Goal: Information Seeking & Learning: Learn about a topic

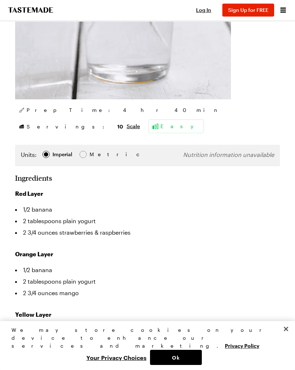
scroll to position [277, 0]
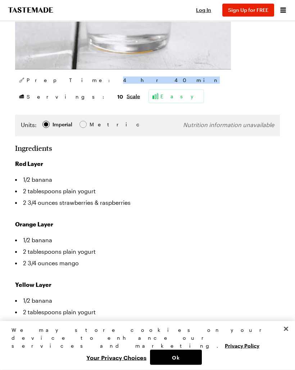
copy span "4 hr 40 min"
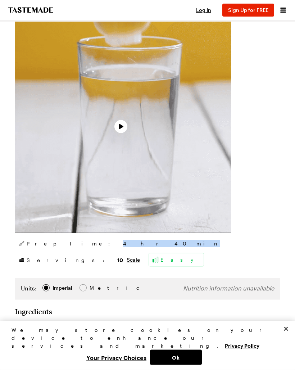
scroll to position [94, 0]
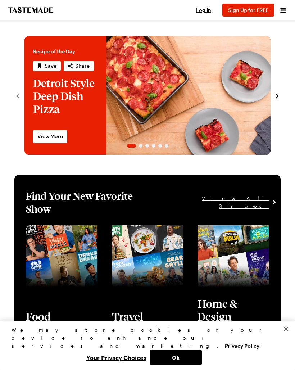
click at [283, 11] on icon "Open menu" at bounding box center [283, 10] width 9 height 9
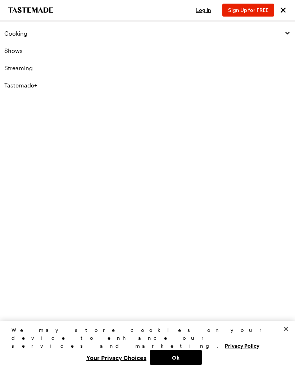
click at [39, 30] on div "Cooking" at bounding box center [147, 33] width 286 height 7
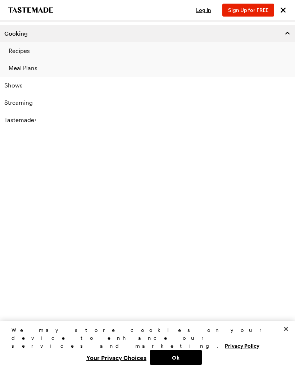
click at [44, 49] on link "Recipes" at bounding box center [147, 50] width 295 height 17
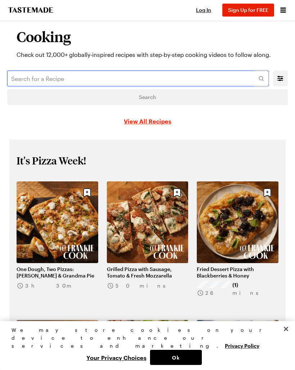
click at [141, 76] on input "text" at bounding box center [138, 79] width 262 height 16
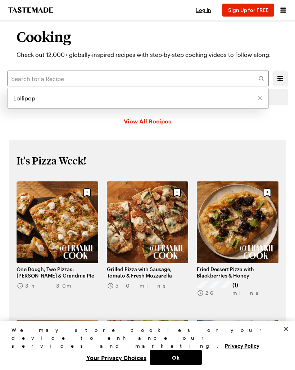
click at [103, 98] on li "Lollipop" at bounding box center [138, 98] width 261 height 17
type input "Lollipop"
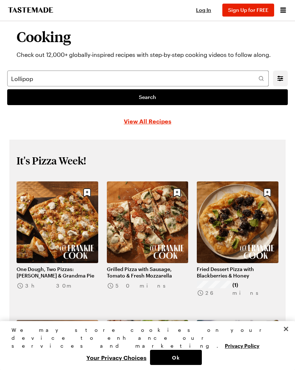
click at [213, 96] on link "Search" at bounding box center [147, 97] width 281 height 16
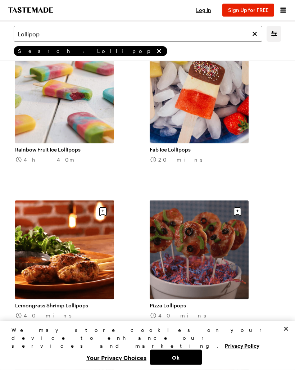
scroll to position [846, 0]
click at [66, 151] on link "Rainbow Fruit Ice Lollipops" at bounding box center [64, 149] width 99 height 6
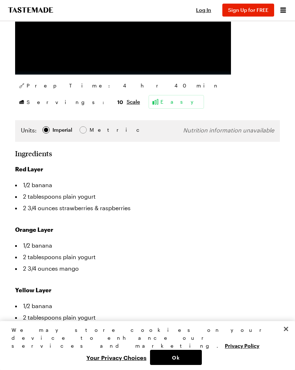
scroll to position [271, 0]
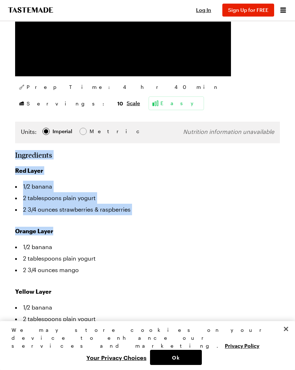
copy section "Ingredients Red Layer 1/2 banana 2 tablespoons plain yogurt 2 3/4 ounces strawb…"
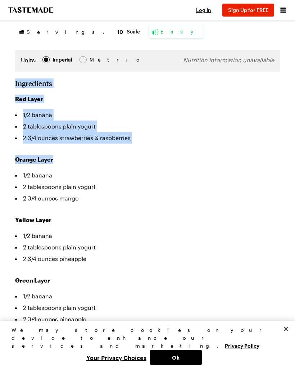
scroll to position [344, 0]
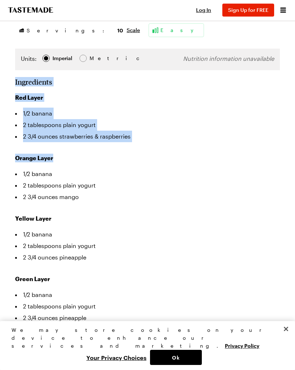
click at [91, 199] on li "2 3/4 ounces mango" at bounding box center [147, 197] width 265 height 12
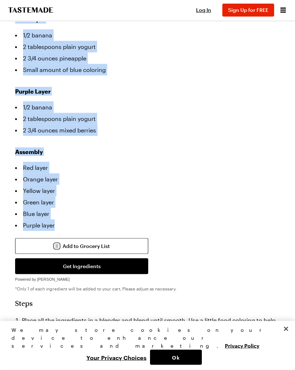
scroll to position [676, 0]
copy div "1/2 banana 2 tablespoons plain yogurt 2 3/4 ounces mango Yellow Layer 1/2 banan…"
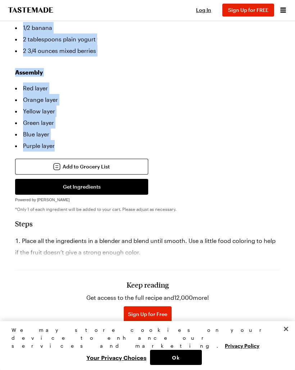
scroll to position [772, 0]
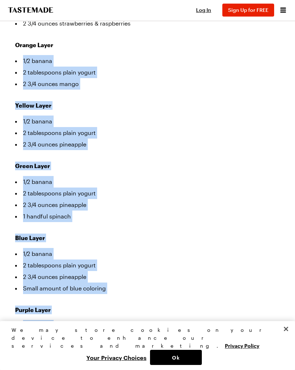
click at [18, 230] on div "Red Layer 1/2 banana 2 tablespoons plain yogurt 2 3/4 ounces strawberries & ras…" at bounding box center [147, 214] width 265 height 469
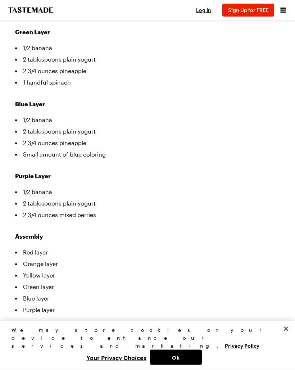
scroll to position [591, 0]
click at [59, 148] on li "Small amount of blue coloring" at bounding box center [147, 154] width 265 height 12
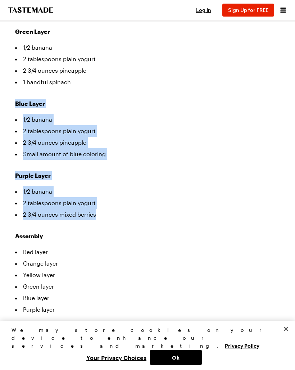
copy div "Blue Layer 1/2 banana 2 tablespoons plain yogurt 2 3/4 ounces pineapple Small a…"
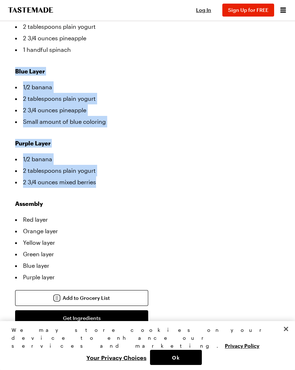
scroll to position [623, 0]
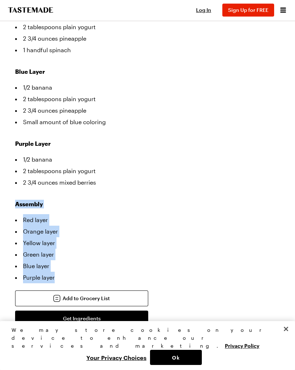
copy div "Assembly Red layer Orange layer Yellow layer Green layer Blue layer Purple layer"
